Goal: Check status

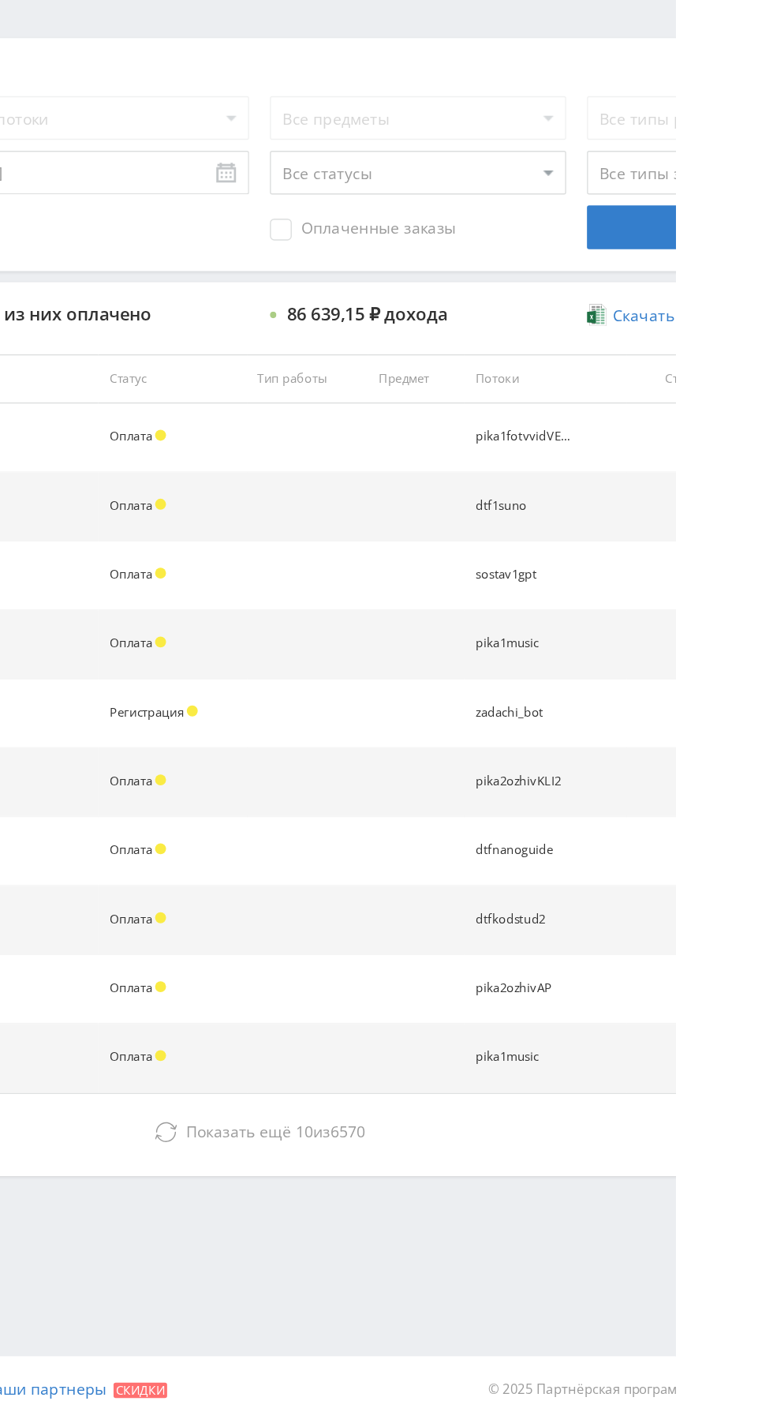
click at [459, 1204] on span "Показать ещё" at bounding box center [459, 1206] width 76 height 15
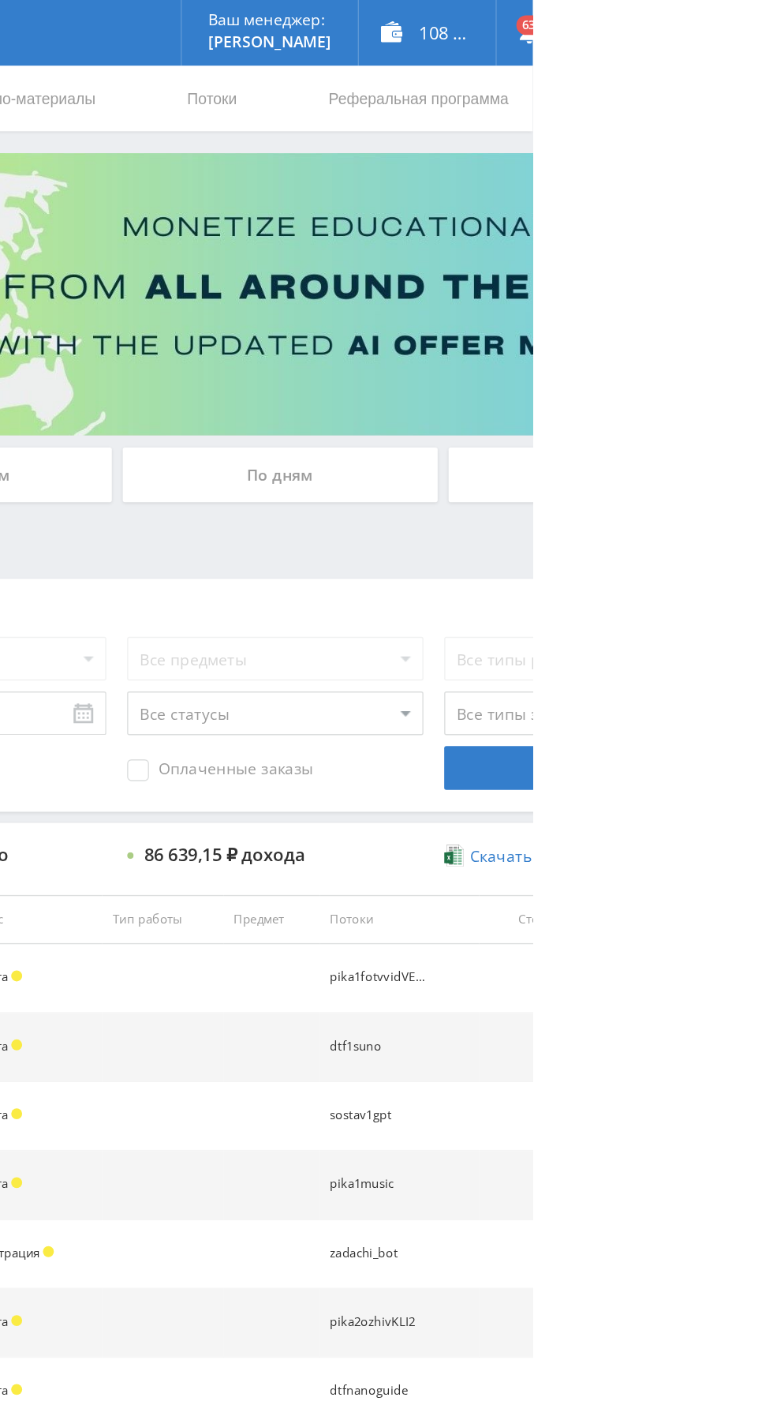
click at [625, 331] on div "По дням" at bounding box center [590, 342] width 227 height 39
click at [0, 0] on input "По дням" at bounding box center [0, 0] width 0 height 0
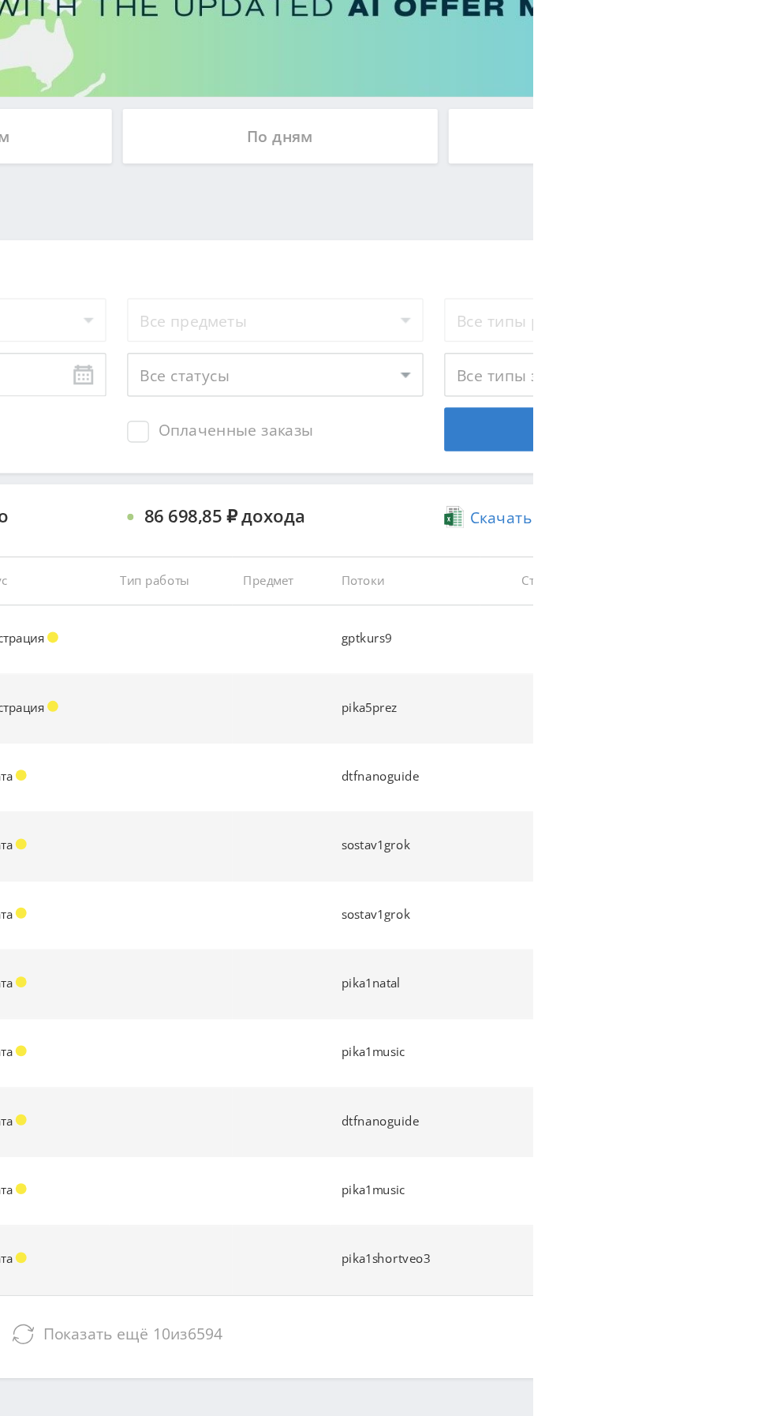
click at [580, 1194] on button "Показать ещё 10 из 6594" at bounding box center [474, 1207] width 900 height 32
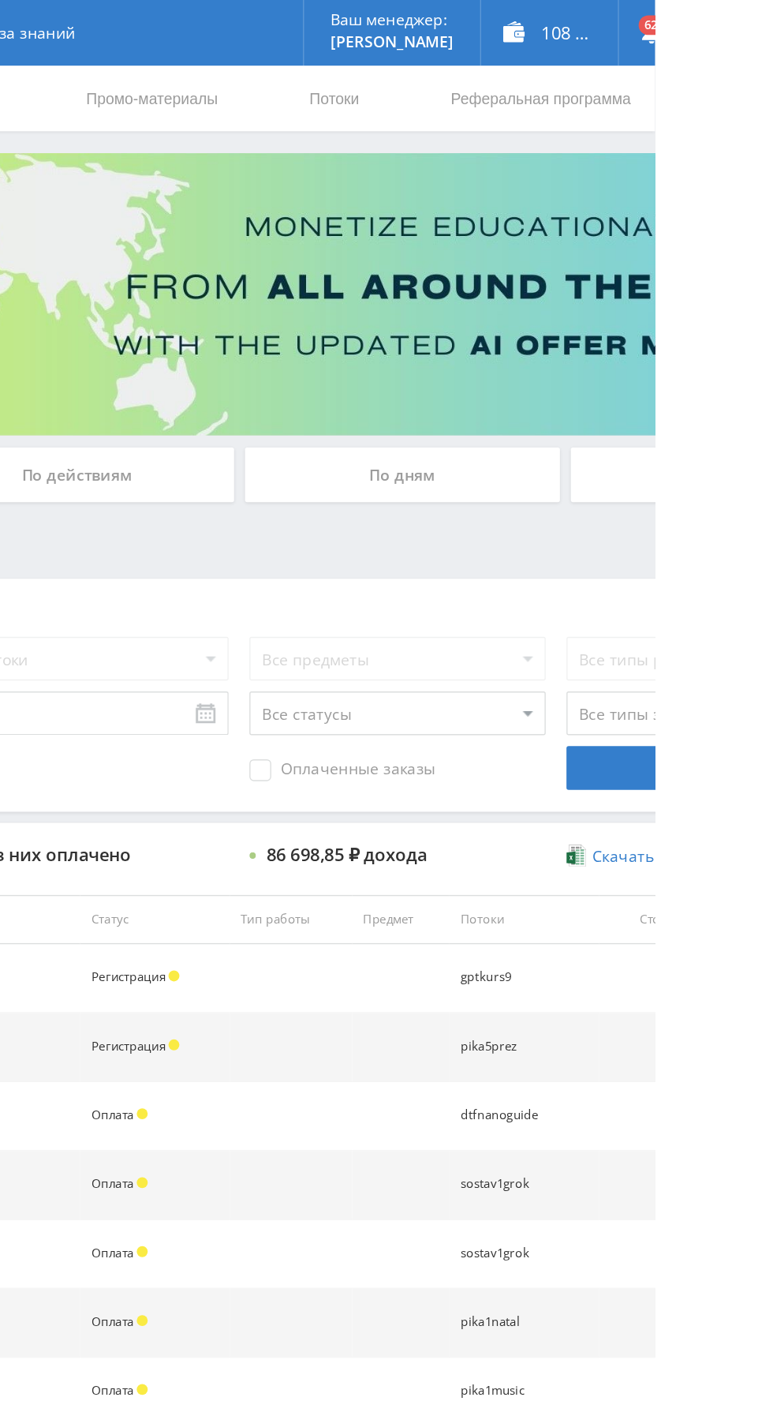
click at [553, 339] on div "По дням" at bounding box center [590, 342] width 227 height 39
click at [0, 0] on input "По дням" at bounding box center [0, 0] width 0 height 0
